Goal: Check status: Check status

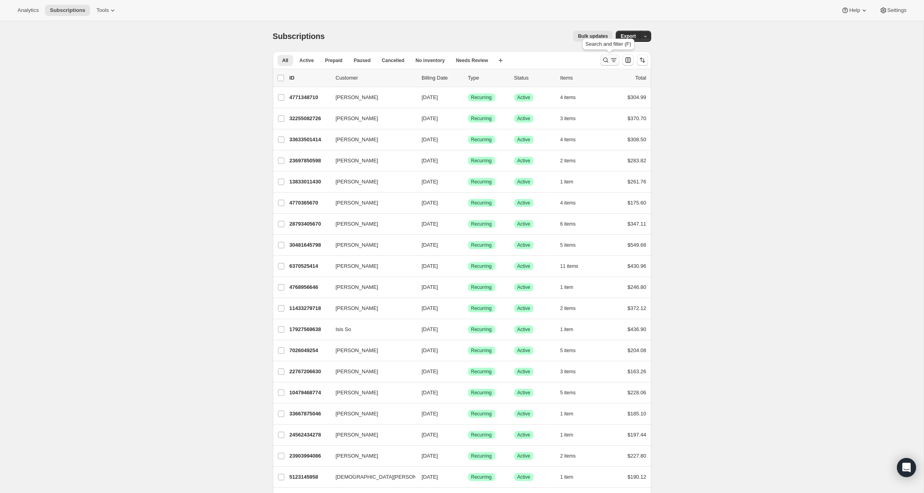
click at [609, 60] on icon "Search and filter results" at bounding box center [606, 60] width 8 height 8
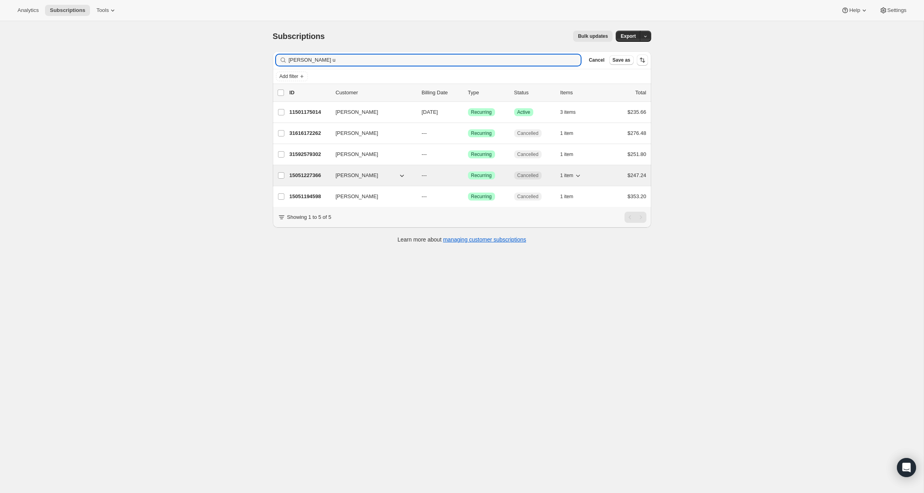
type input "[PERSON_NAME] u"
click at [402, 174] on icon "button" at bounding box center [402, 176] width 8 height 8
click at [398, 174] on icon "button" at bounding box center [402, 176] width 8 height 8
click at [401, 174] on icon "button" at bounding box center [402, 176] width 8 height 8
click at [576, 174] on icon "button" at bounding box center [578, 176] width 8 height 8
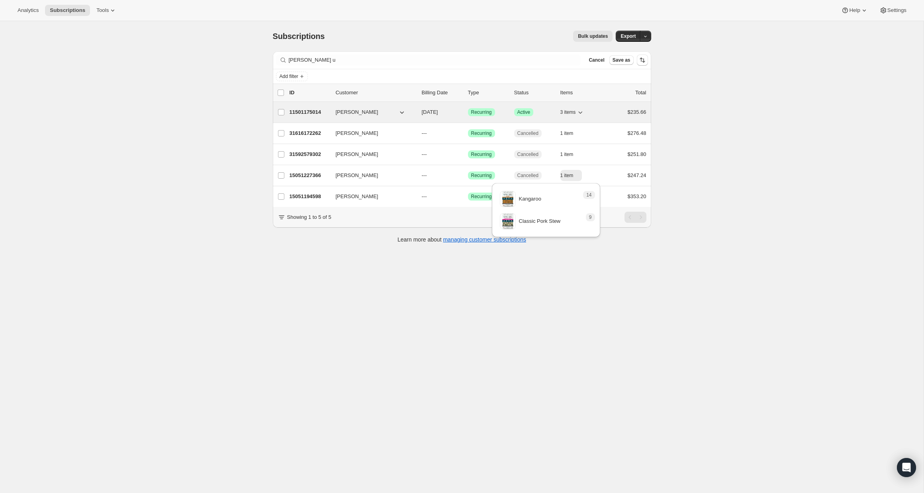
click at [584, 110] on icon "button" at bounding box center [580, 112] width 8 height 8
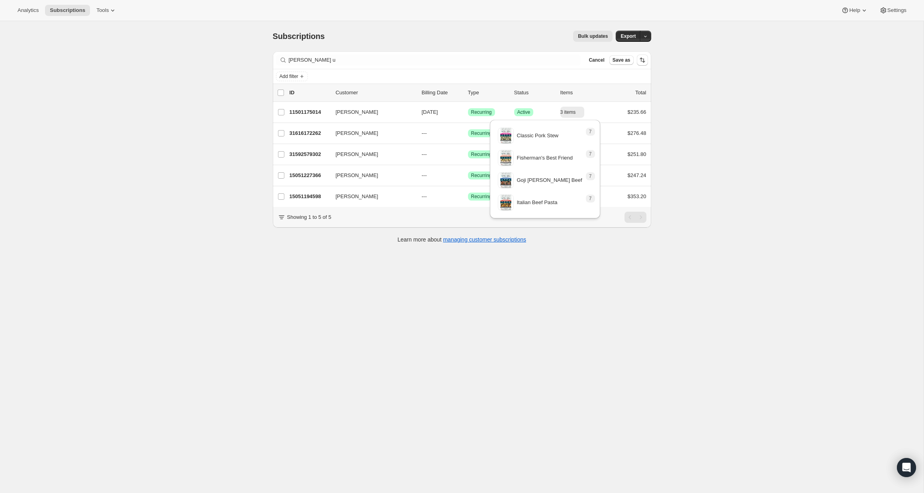
click at [697, 107] on div "Subscriptions. This page is ready Subscriptions Bulk updates More actions Bulk …" at bounding box center [461, 267] width 923 height 493
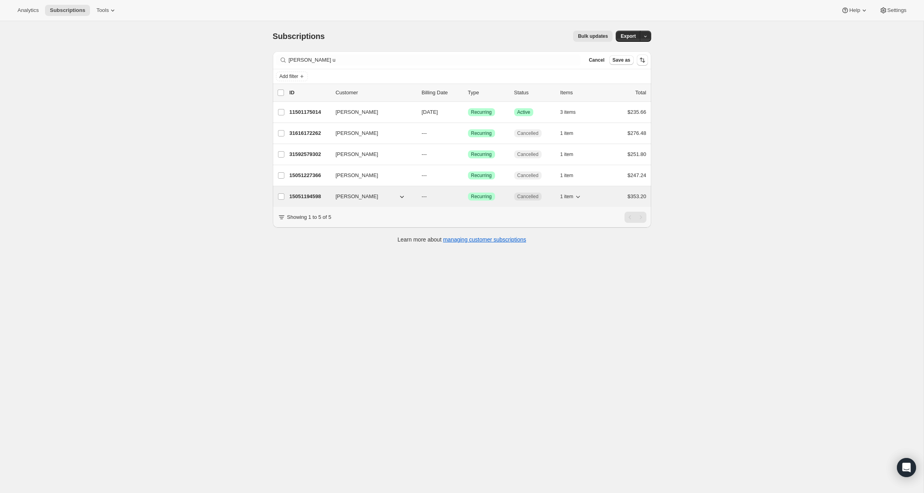
click at [580, 195] on icon "button" at bounding box center [578, 197] width 8 height 8
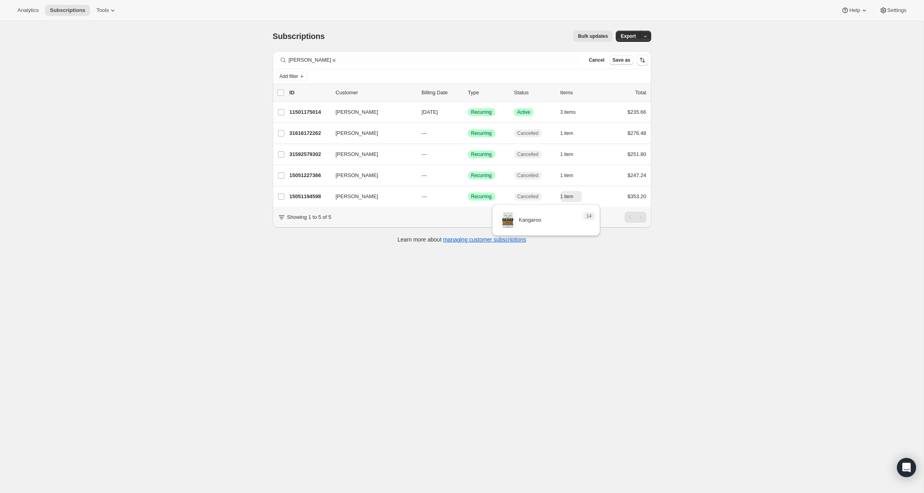
click at [710, 152] on div "Subscriptions. This page is ready Subscriptions Bulk updates More actions Bulk …" at bounding box center [461, 267] width 923 height 493
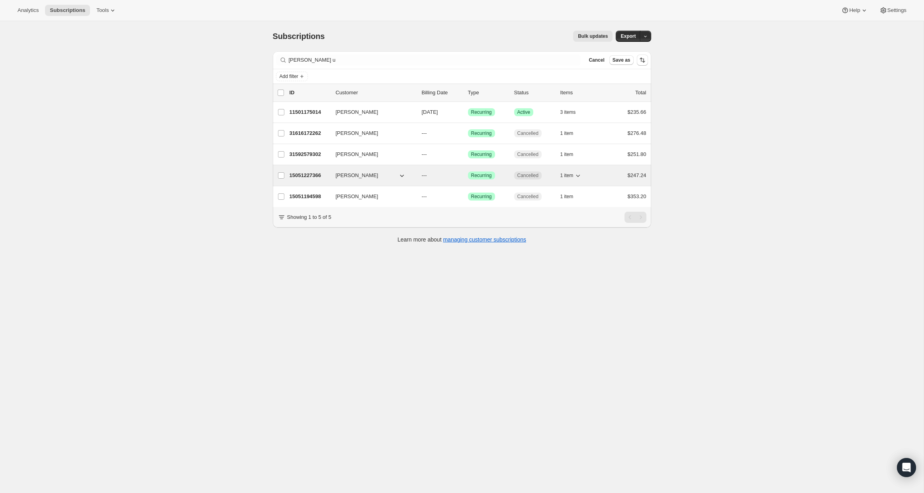
click at [297, 174] on p "15051227366" at bounding box center [309, 176] width 40 height 8
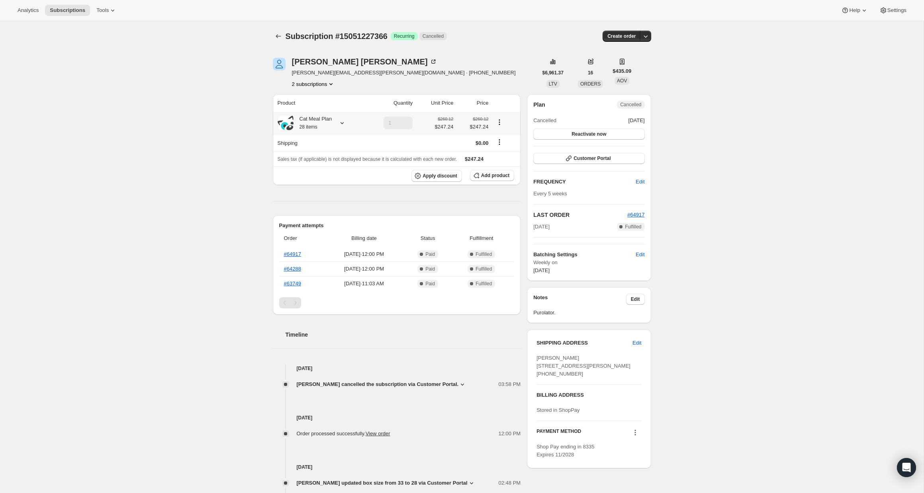
click at [343, 121] on icon at bounding box center [342, 123] width 8 height 8
click at [242, 153] on div "Subscription #15051227366. This page is ready Subscription #15051227366 Success…" at bounding box center [461, 338] width 923 height 634
click at [462, 381] on icon at bounding box center [462, 385] width 8 height 8
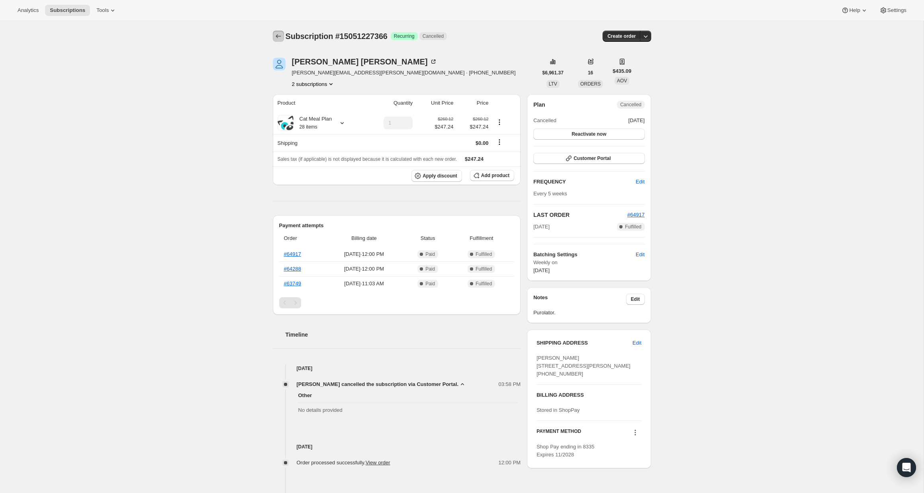
click at [278, 33] on icon "Subscriptions" at bounding box center [278, 36] width 8 height 8
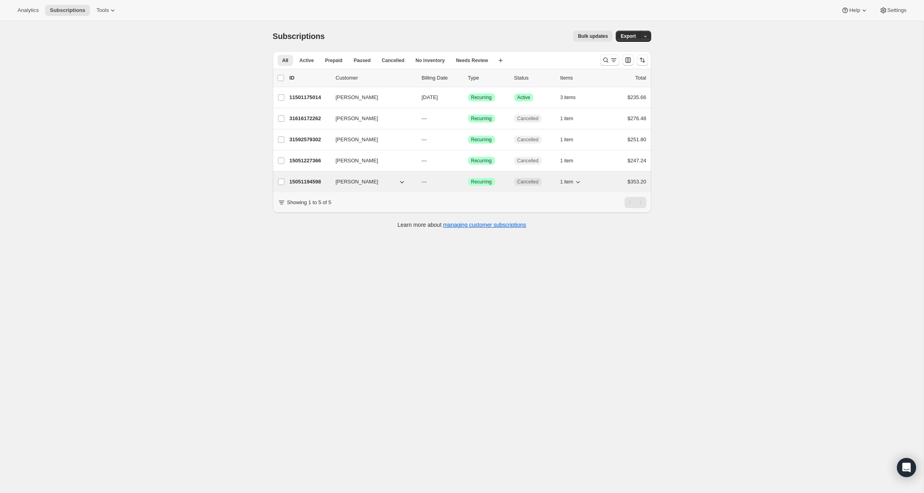
click at [313, 181] on p "15051194598" at bounding box center [309, 182] width 40 height 8
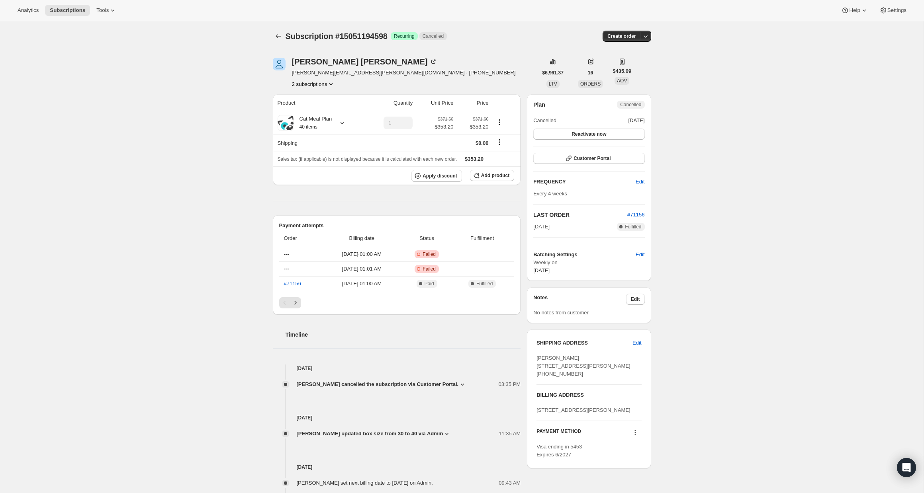
click at [450, 381] on span "[PERSON_NAME] cancelled the subscription via Customer Portal." at bounding box center [378, 385] width 162 height 8
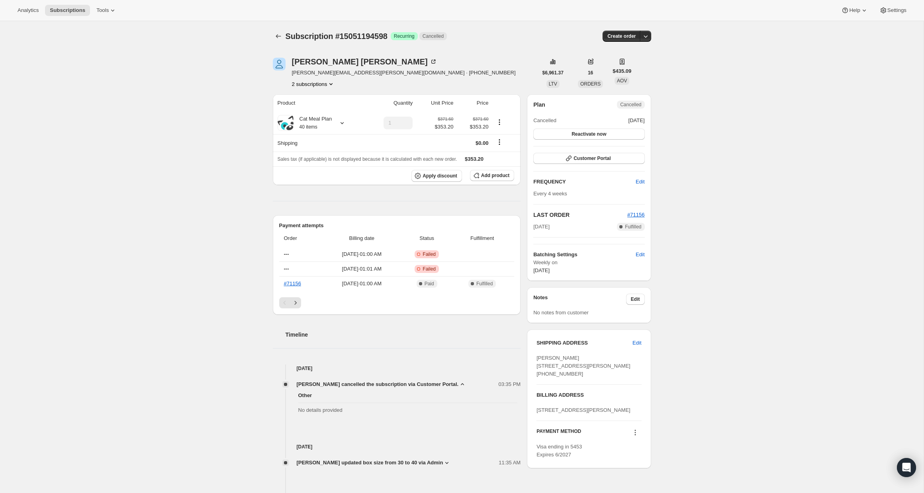
click at [219, 372] on div "Subscription #15051194598. This page is ready Subscription #15051194598 Success…" at bounding box center [461, 391] width 923 height 741
click at [296, 305] on icon "Next" at bounding box center [295, 303] width 8 height 8
click at [281, 307] on button "Previous" at bounding box center [284, 302] width 11 height 11
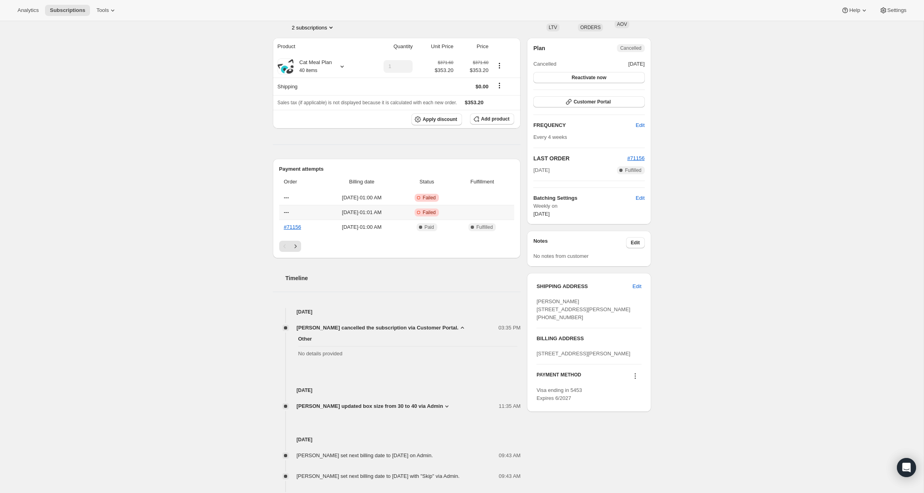
scroll to position [18, 0]
